Goal: Find specific page/section: Find specific page/section

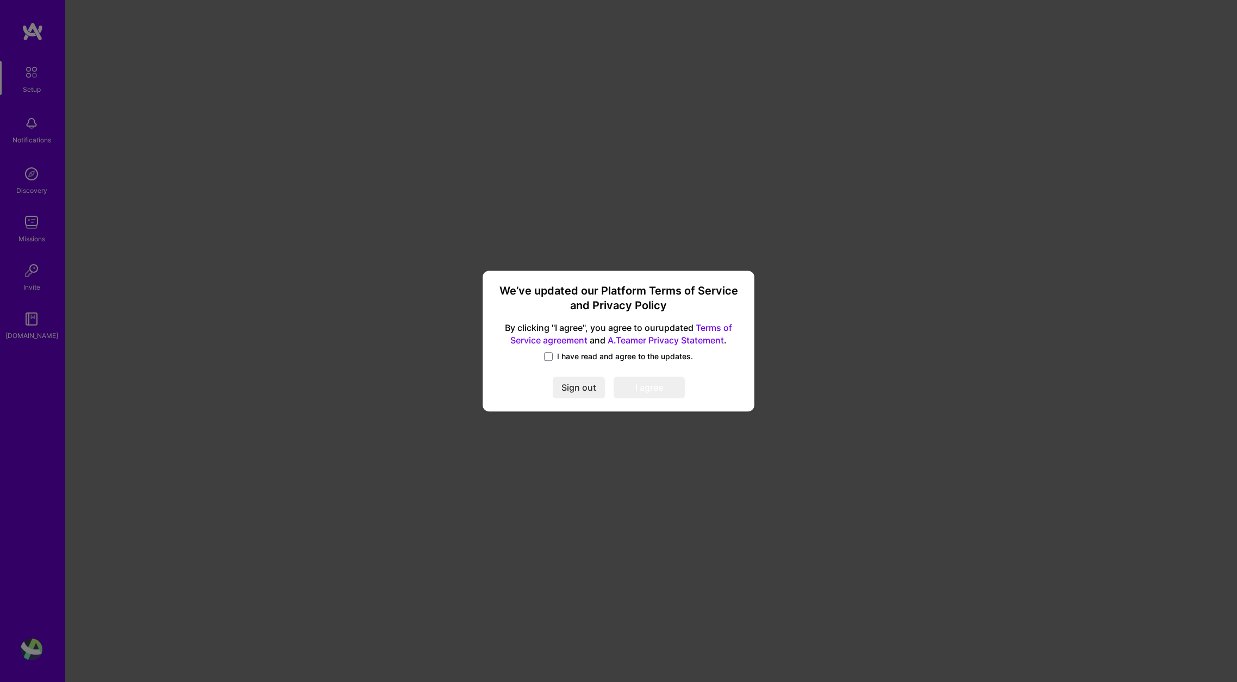
click at [588, 360] on span "I have read and agree to the updates." at bounding box center [625, 356] width 136 height 11
click at [0, 0] on input "I have read and agree to the updates." at bounding box center [0, 0] width 0 height 0
click at [643, 393] on button "I agree" at bounding box center [649, 388] width 71 height 22
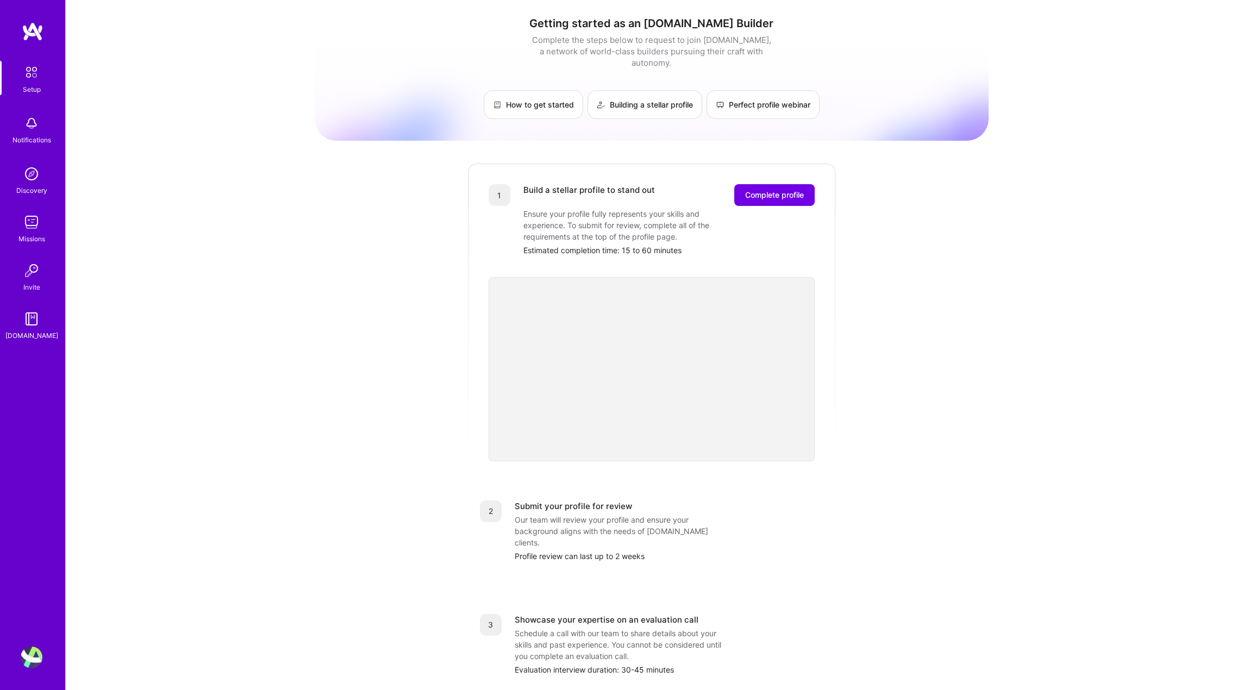
click at [52, 132] on div "Notifications" at bounding box center [31, 129] width 67 height 38
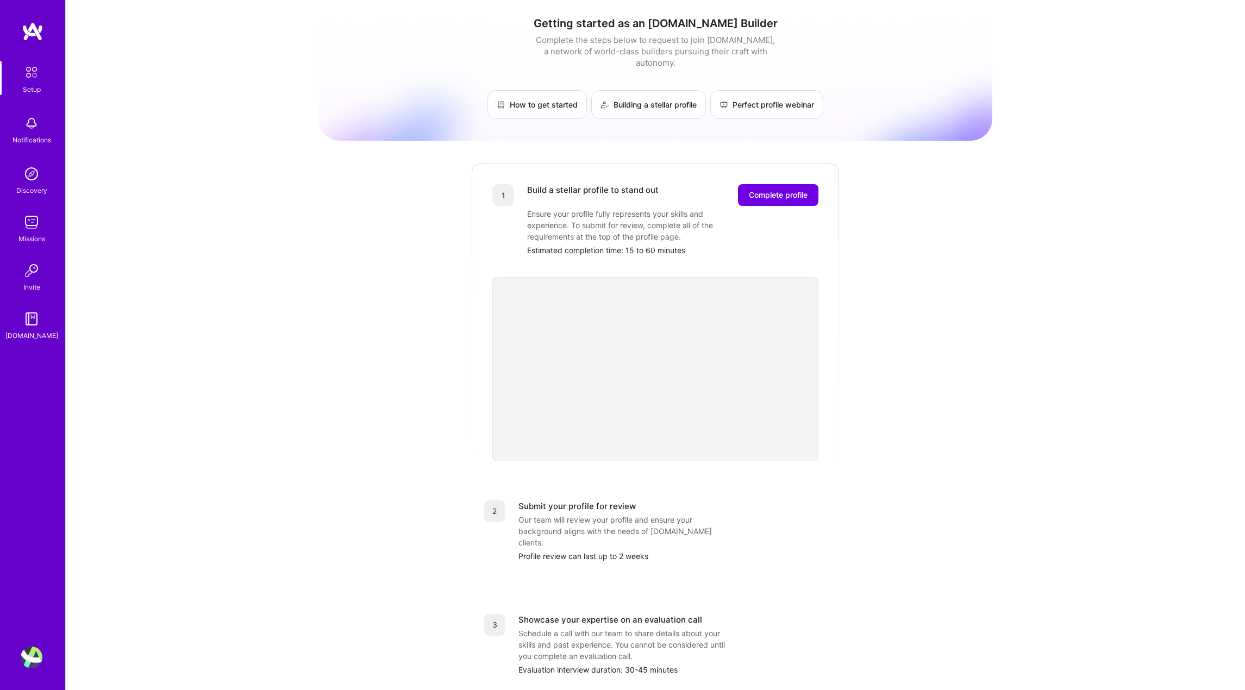
click at [30, 188] on div "Discovery" at bounding box center [31, 190] width 31 height 11
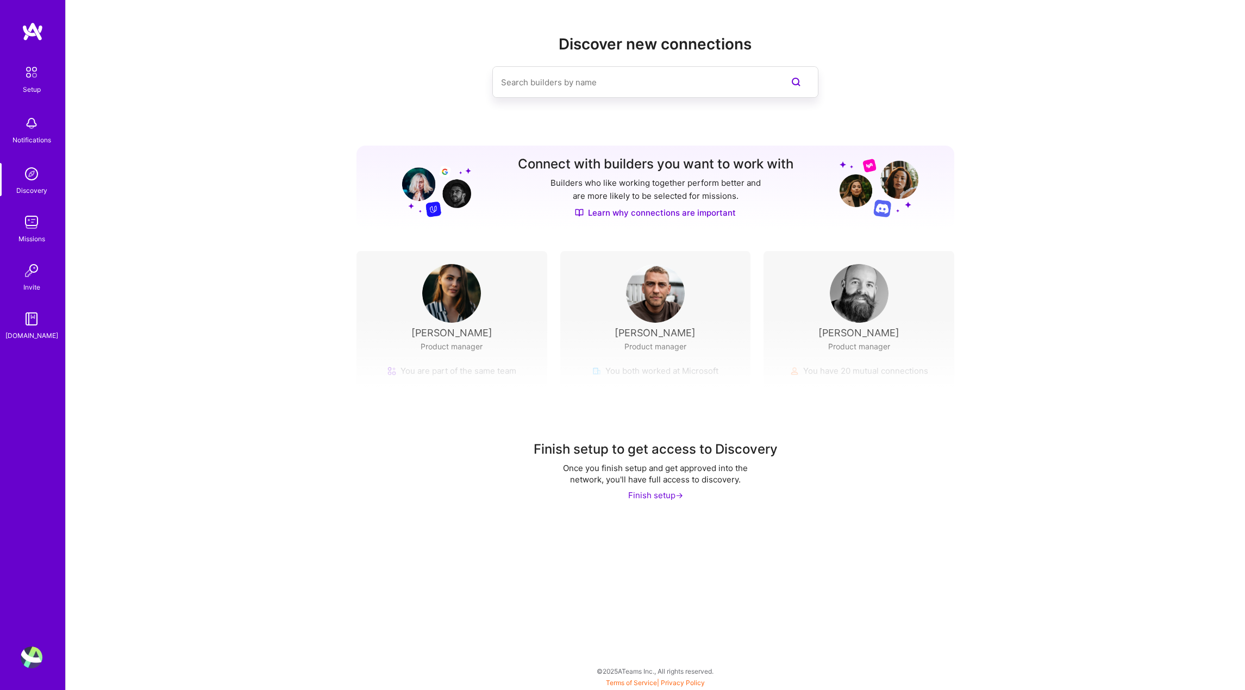
click at [39, 225] on img at bounding box center [32, 222] width 22 height 22
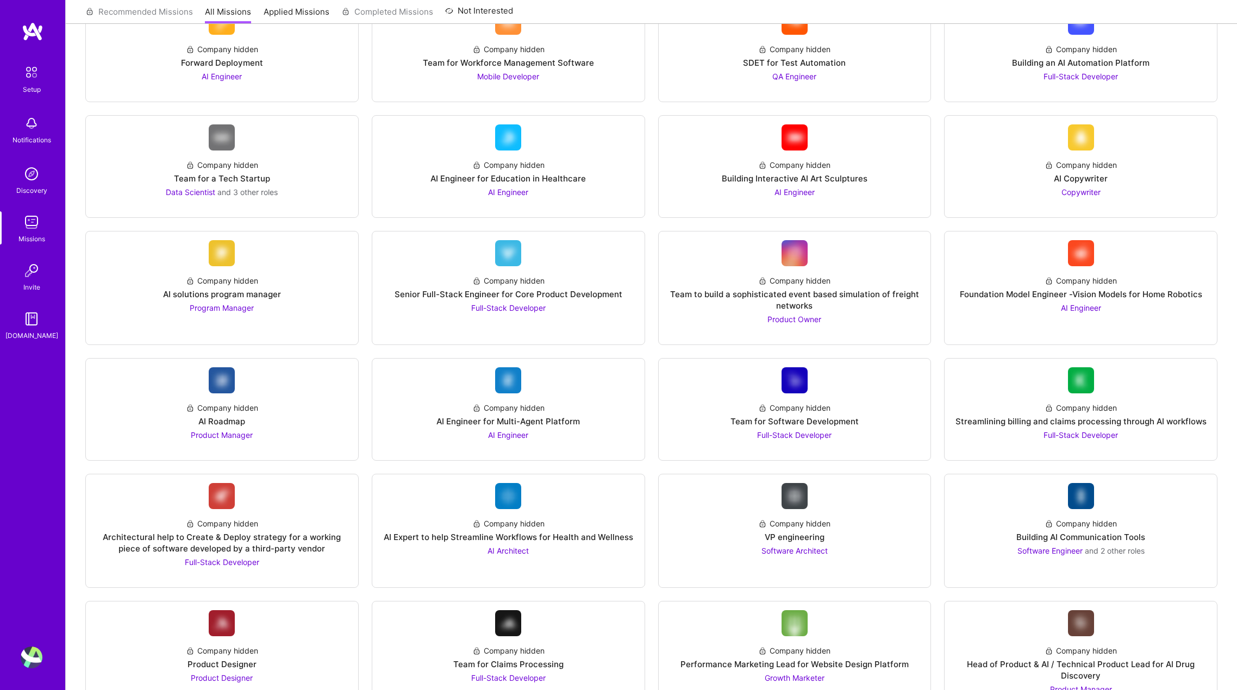
scroll to position [435, 0]
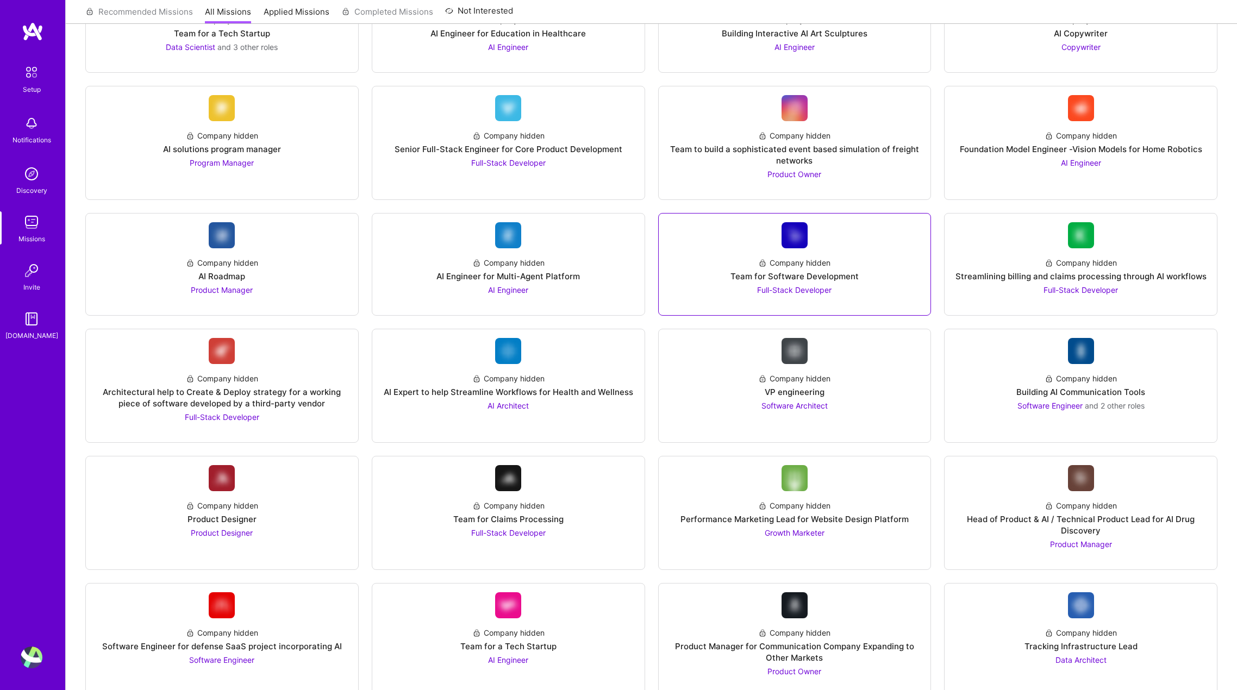
click at [808, 285] on span "Full-Stack Developer" at bounding box center [794, 289] width 74 height 9
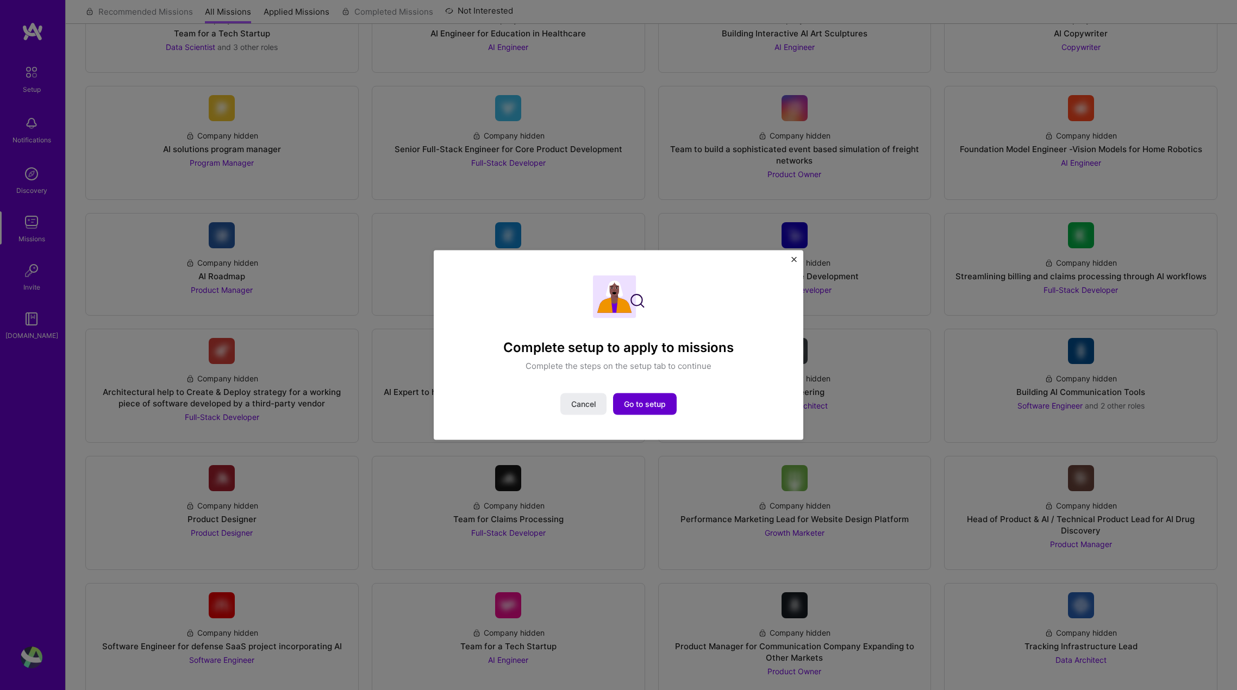
click at [657, 399] on span "Go to setup" at bounding box center [645, 403] width 42 height 11
